Goal: Transaction & Acquisition: Book appointment/travel/reservation

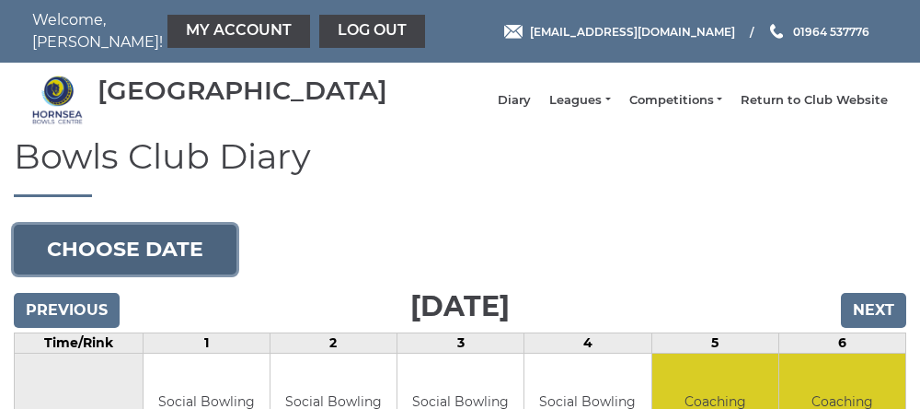
click at [121, 262] on button "Choose date" at bounding box center [125, 250] width 223 height 50
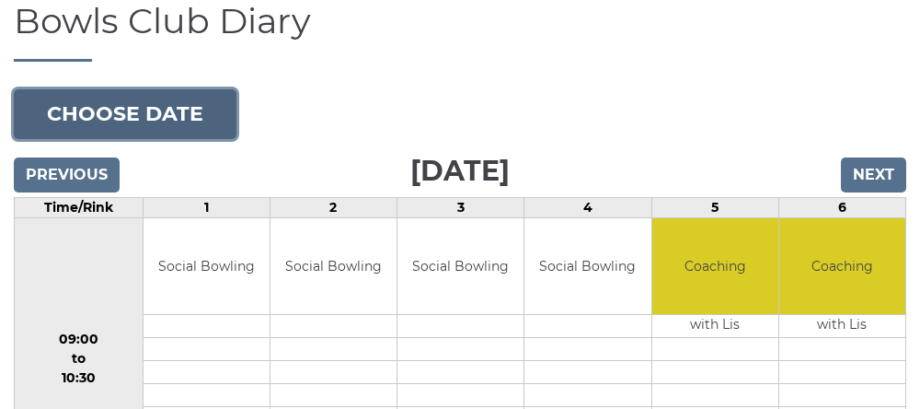
scroll to position [135, 0]
click at [110, 137] on button "Choose date" at bounding box center [125, 114] width 223 height 50
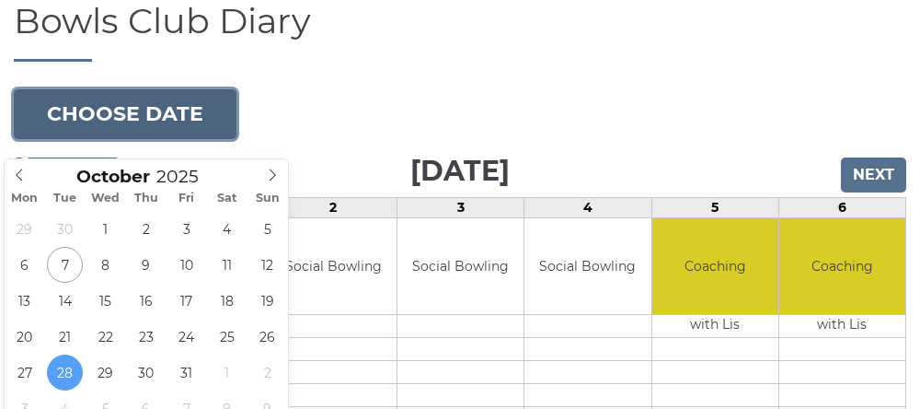
type input "2025-10-12"
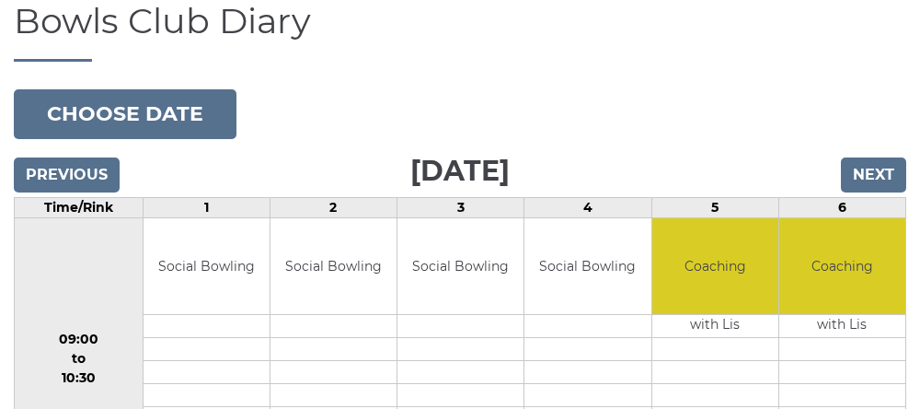
scroll to position [213, 0]
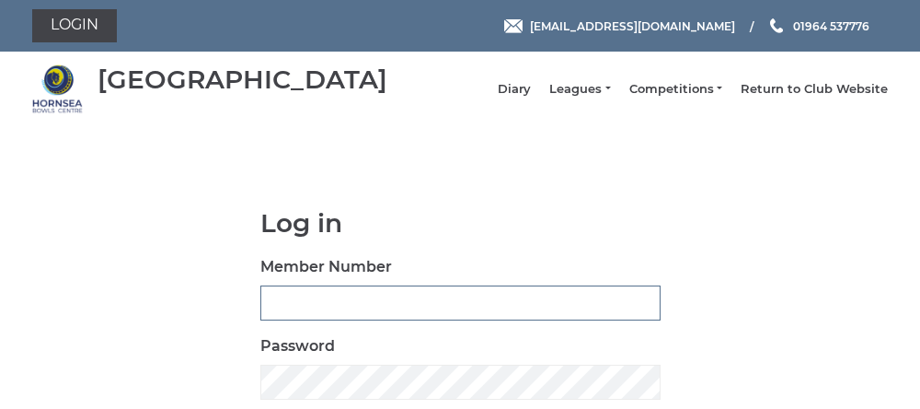
click at [294, 318] on input "Member Number" at bounding box center [460, 302] width 400 height 35
type input "0762"
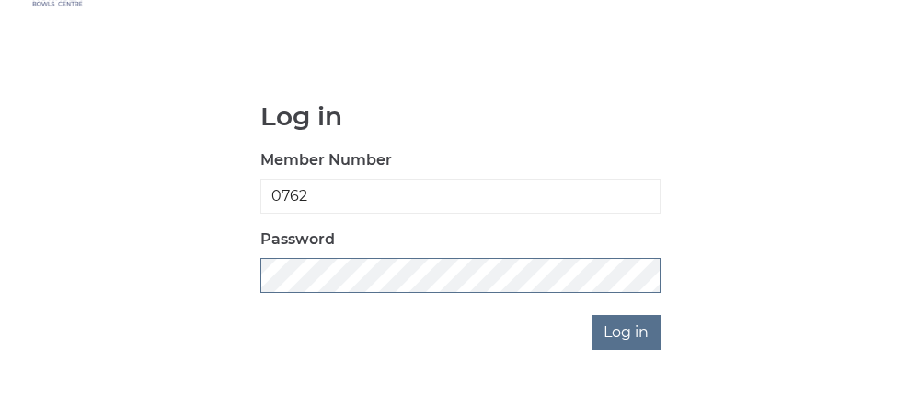
scroll to position [167, 0]
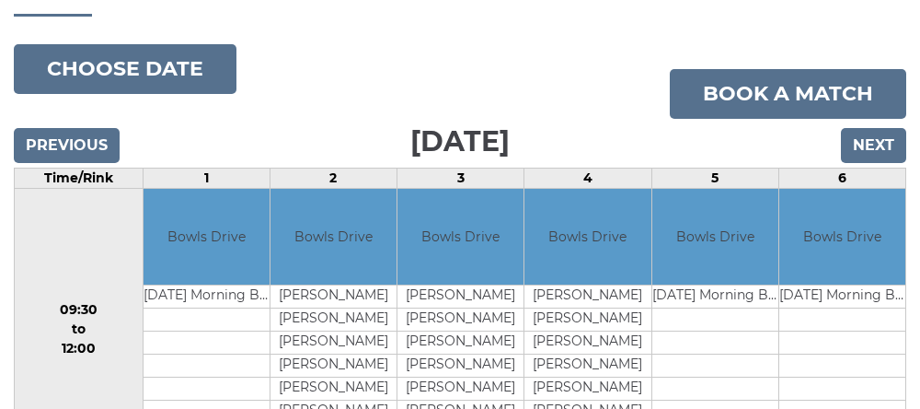
scroll to position [181, 0]
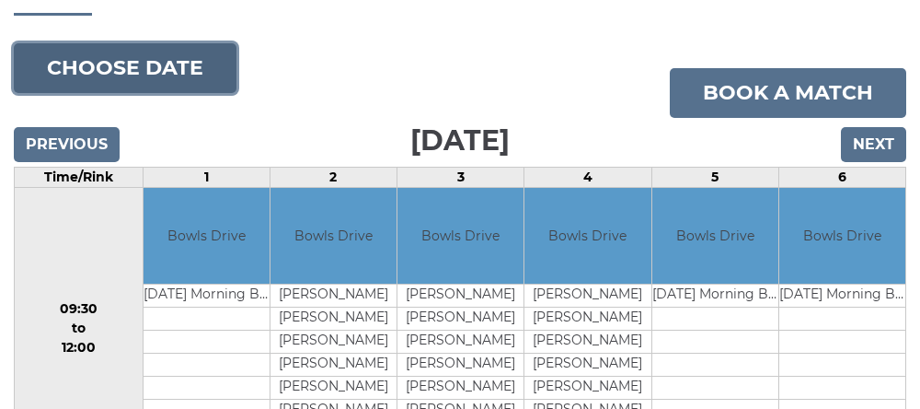
click at [108, 86] on button "Choose date" at bounding box center [125, 68] width 223 height 50
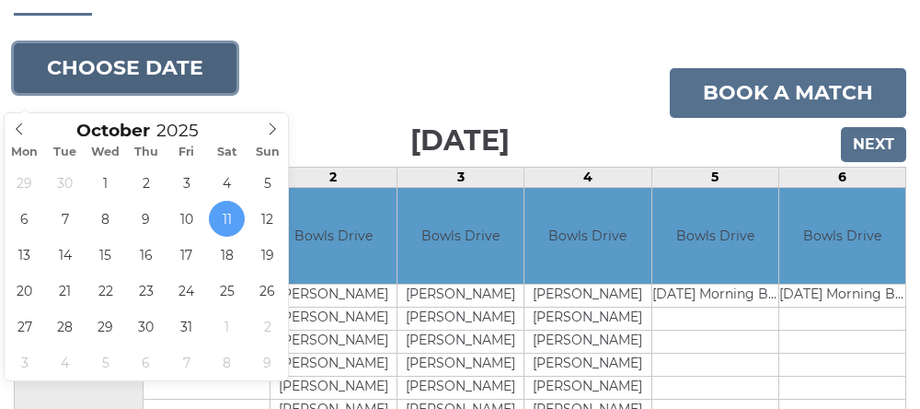
type input "[DATE]"
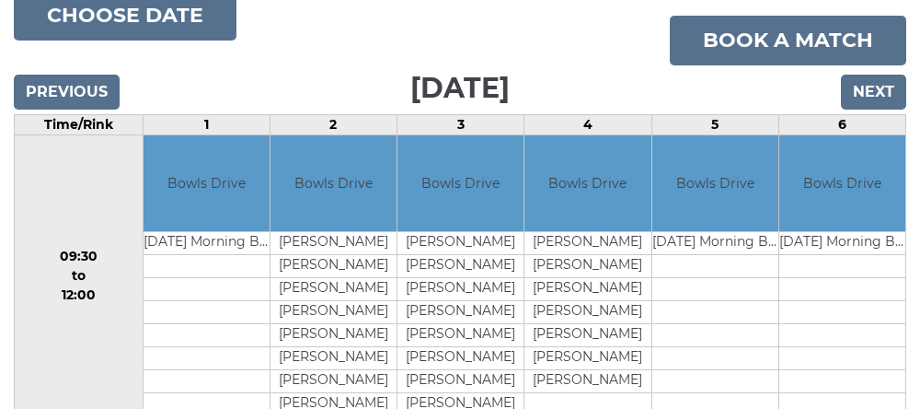
scroll to position [259, 0]
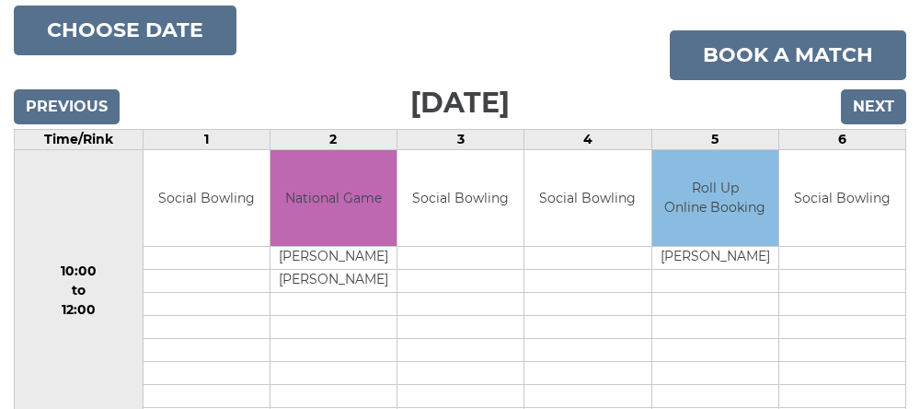
scroll to position [220, 0]
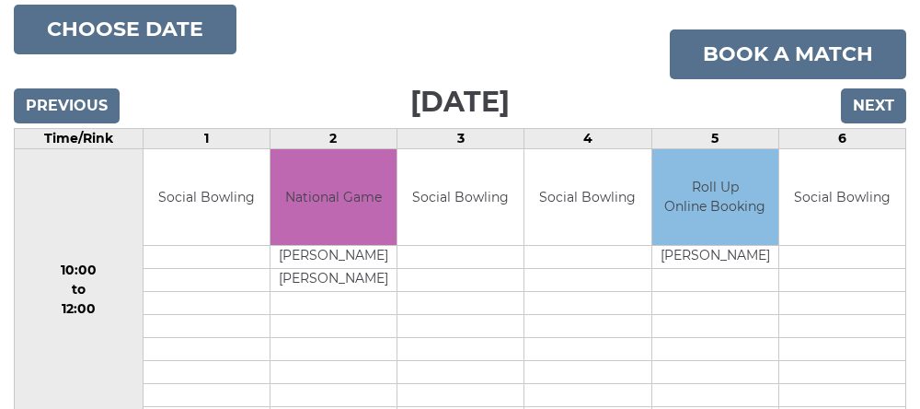
click at [559, 197] on td "Social Bowling" at bounding box center [588, 197] width 126 height 97
click at [593, 237] on td "Social Bowling" at bounding box center [588, 197] width 126 height 97
click at [570, 224] on td "Social Bowling" at bounding box center [588, 197] width 126 height 97
click at [562, 229] on td "Social Bowling" at bounding box center [588, 197] width 126 height 97
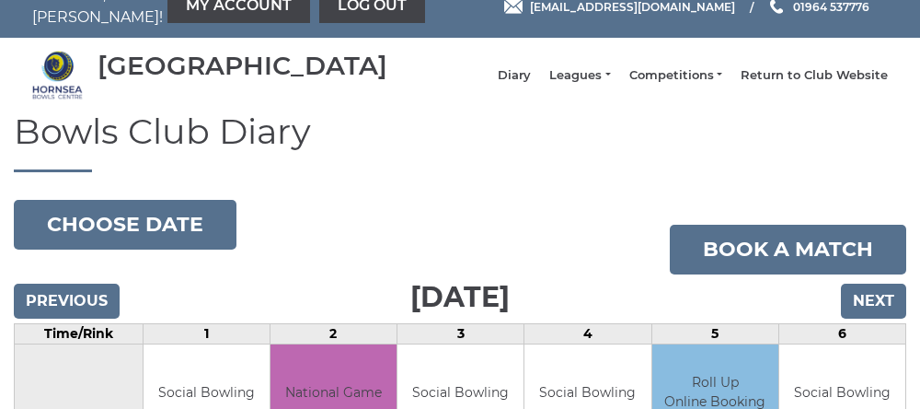
scroll to position [0, 0]
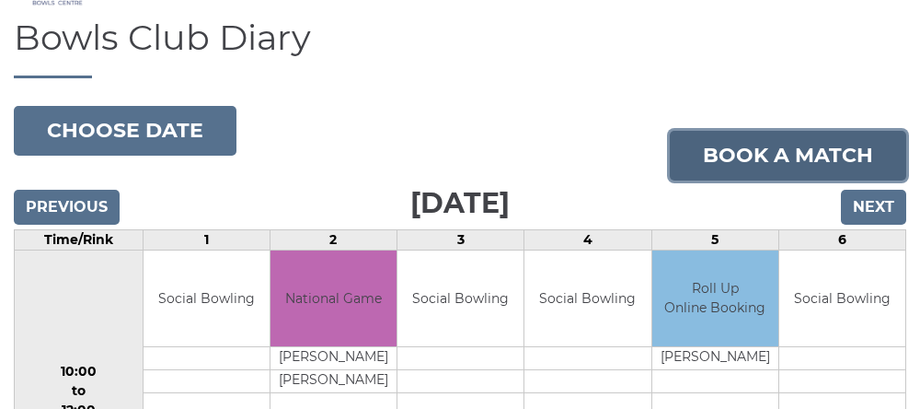
click at [721, 179] on link "Book a match" at bounding box center [788, 156] width 237 height 50
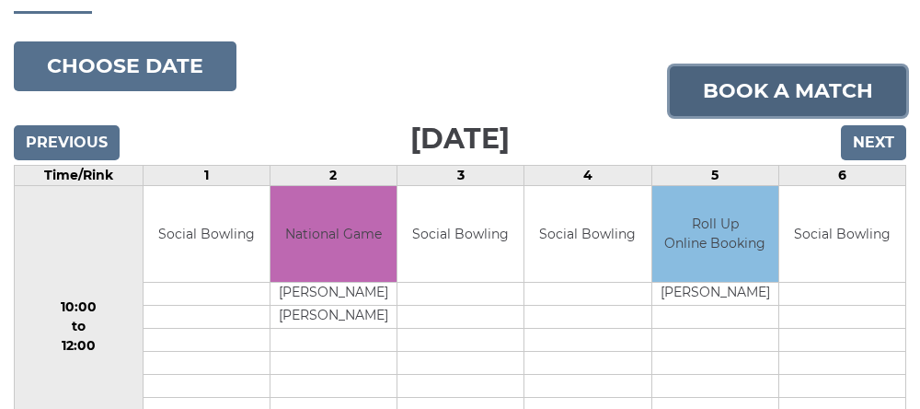
scroll to position [196, 0]
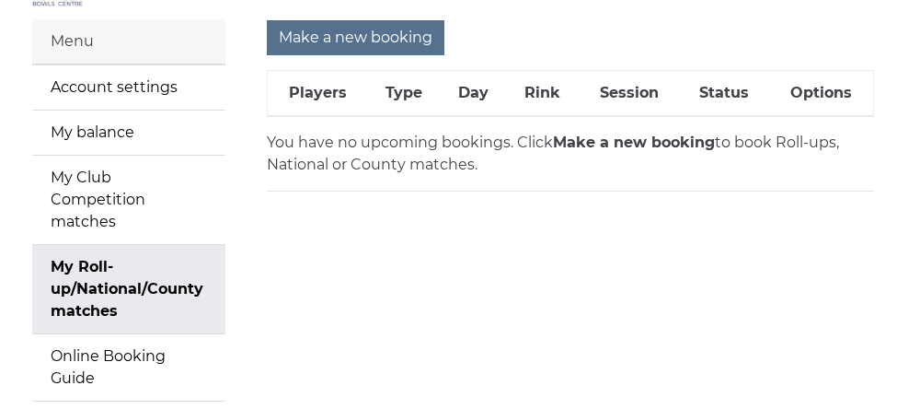
scroll to position [117, 0]
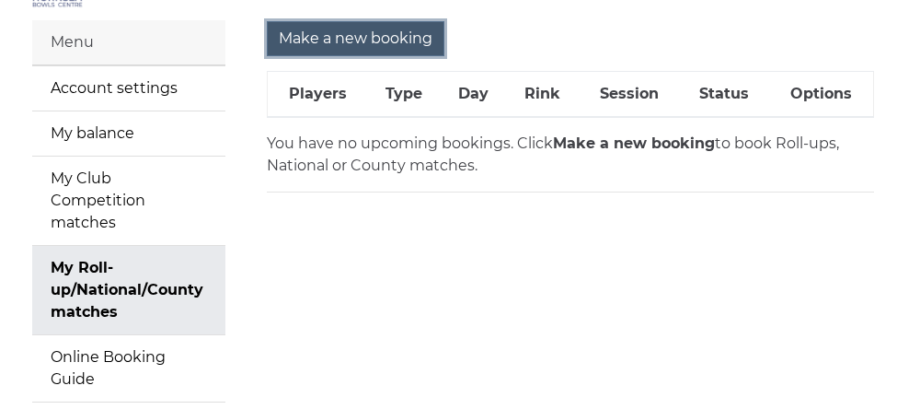
click at [357, 50] on input "Make a new booking" at bounding box center [356, 38] width 178 height 35
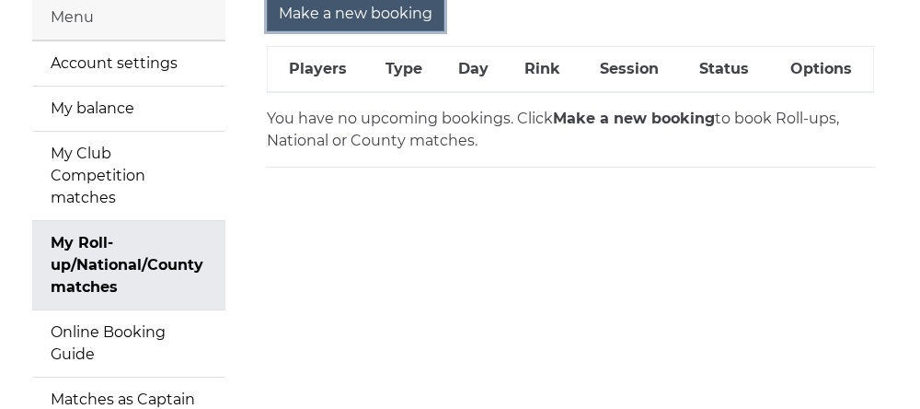
scroll to position [194, 0]
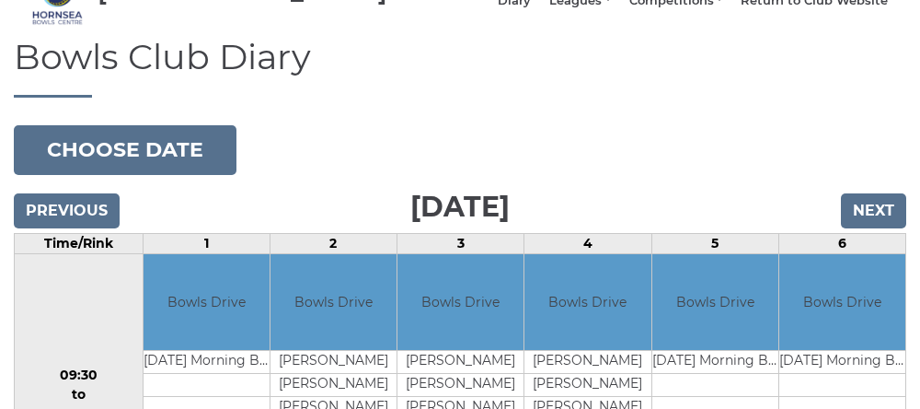
scroll to position [101, 0]
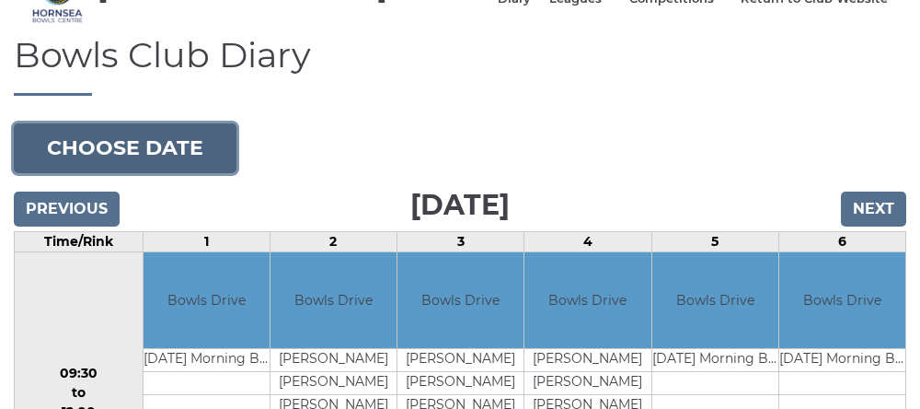
click at [83, 164] on button "Choose date" at bounding box center [125, 148] width 223 height 50
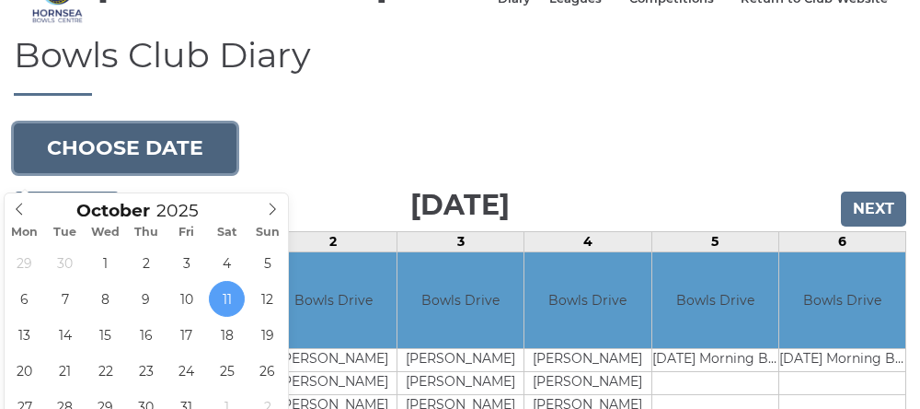
type input "2025-10-12"
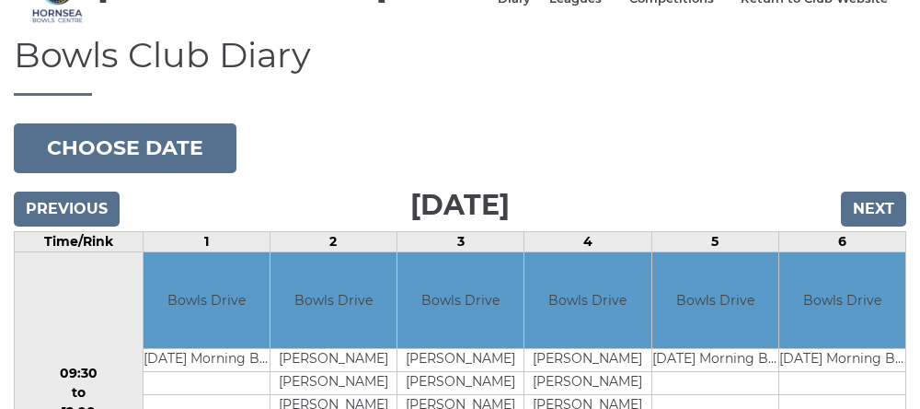
scroll to position [179, 0]
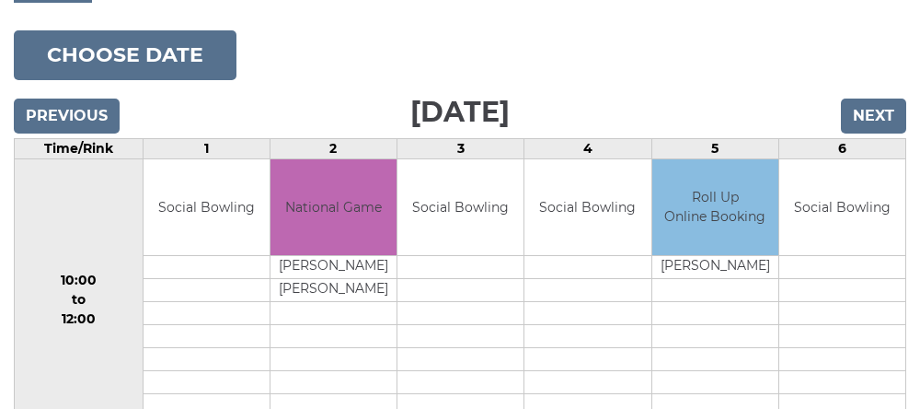
scroll to position [195, 0]
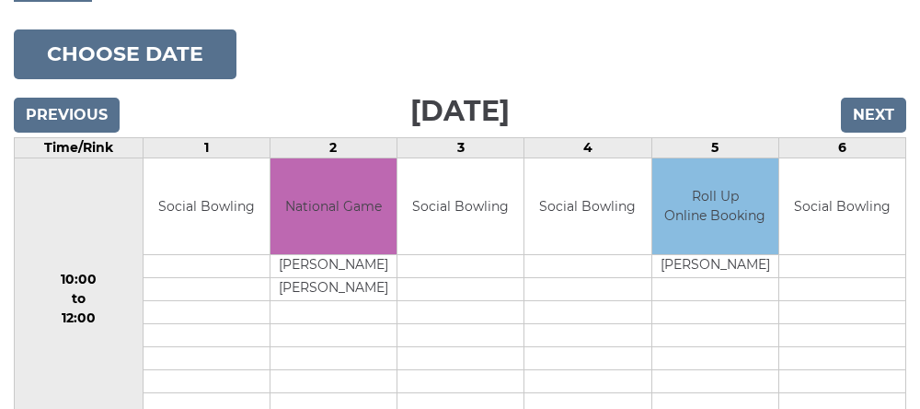
click at [0, 0] on div "Book slot" at bounding box center [0, 0] width 0 height 0
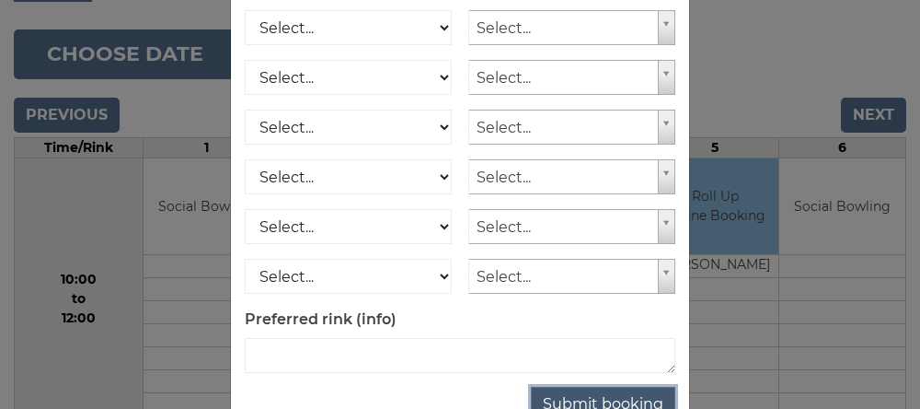
click at [567, 408] on button "Submit booking" at bounding box center [603, 404] width 144 height 35
